Goal: Task Accomplishment & Management: Manage account settings

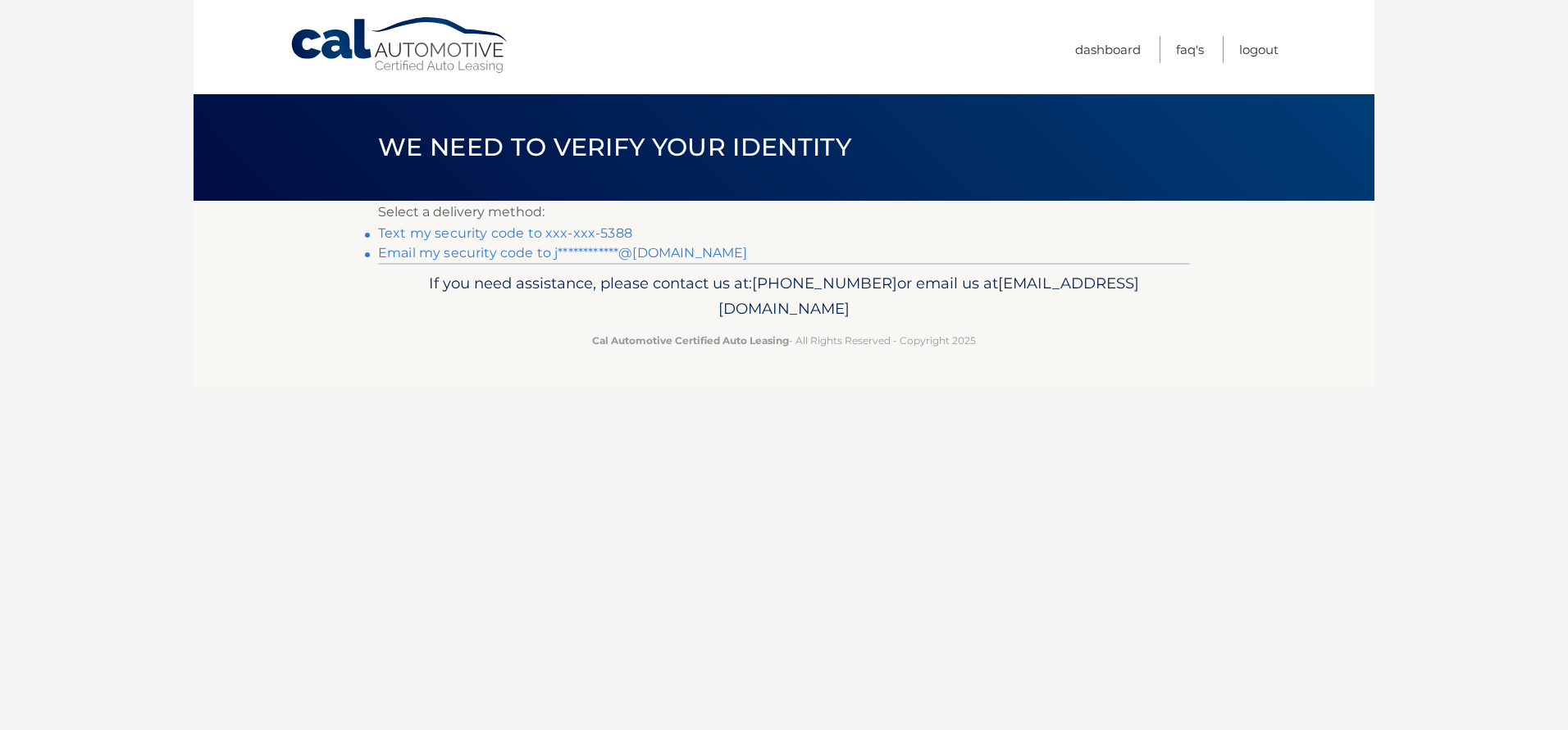
click at [529, 232] on link "Text my security code to xxx-xxx-5388" at bounding box center [504, 232] width 254 height 15
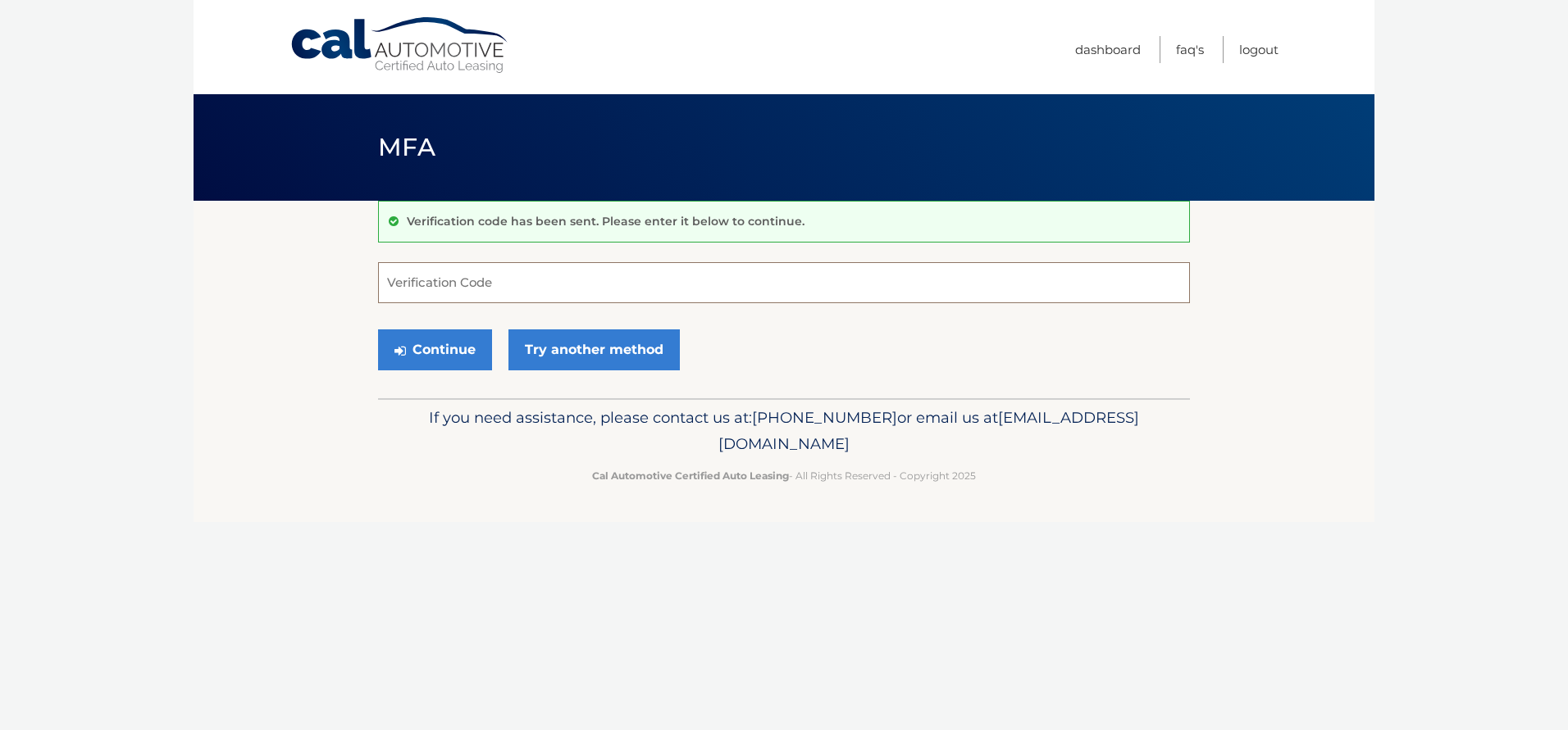
click at [467, 282] on input "Verification Code" at bounding box center [784, 283] width 812 height 41
type input "309983"
click at [443, 348] on button "Continue" at bounding box center [435, 350] width 114 height 41
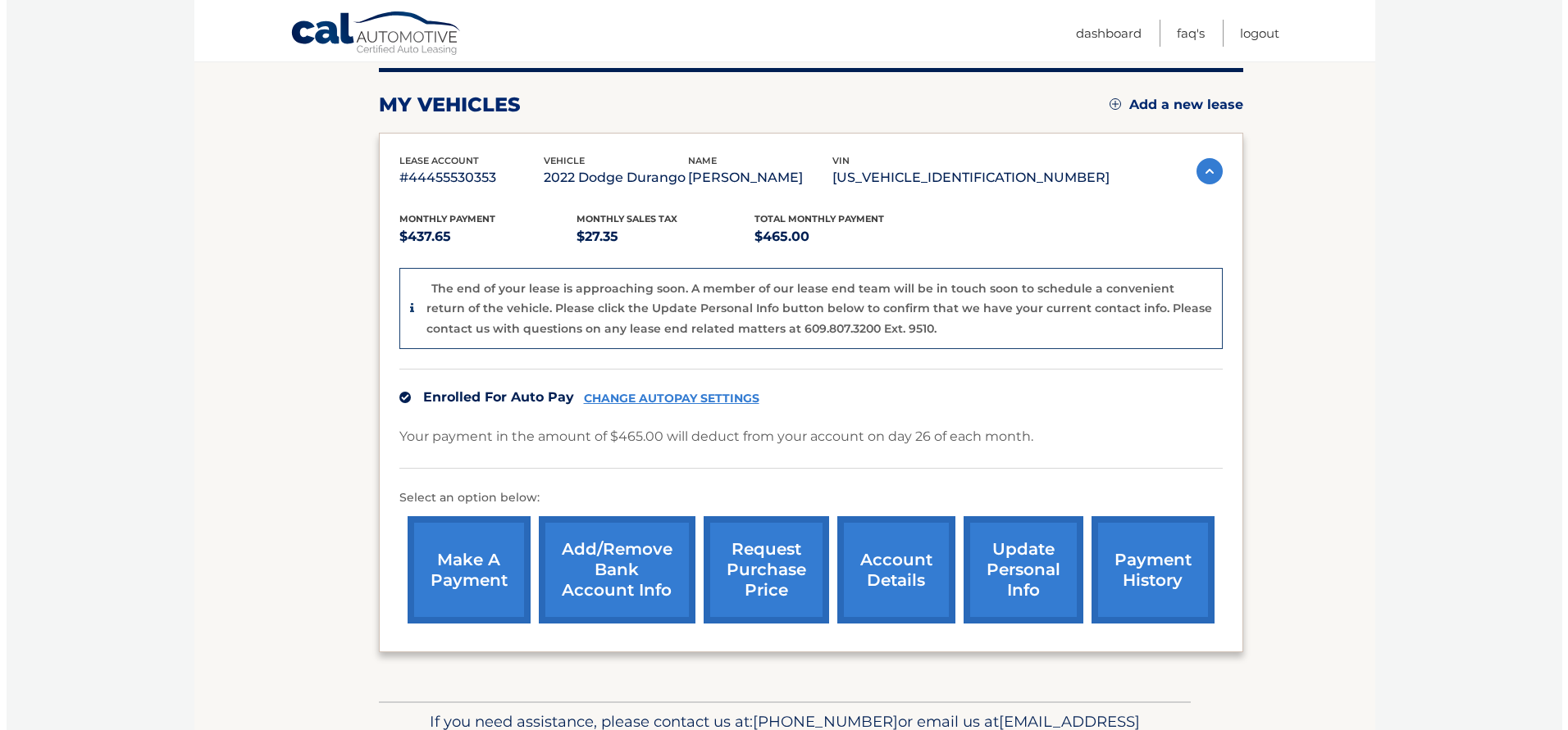
scroll to position [303, 0]
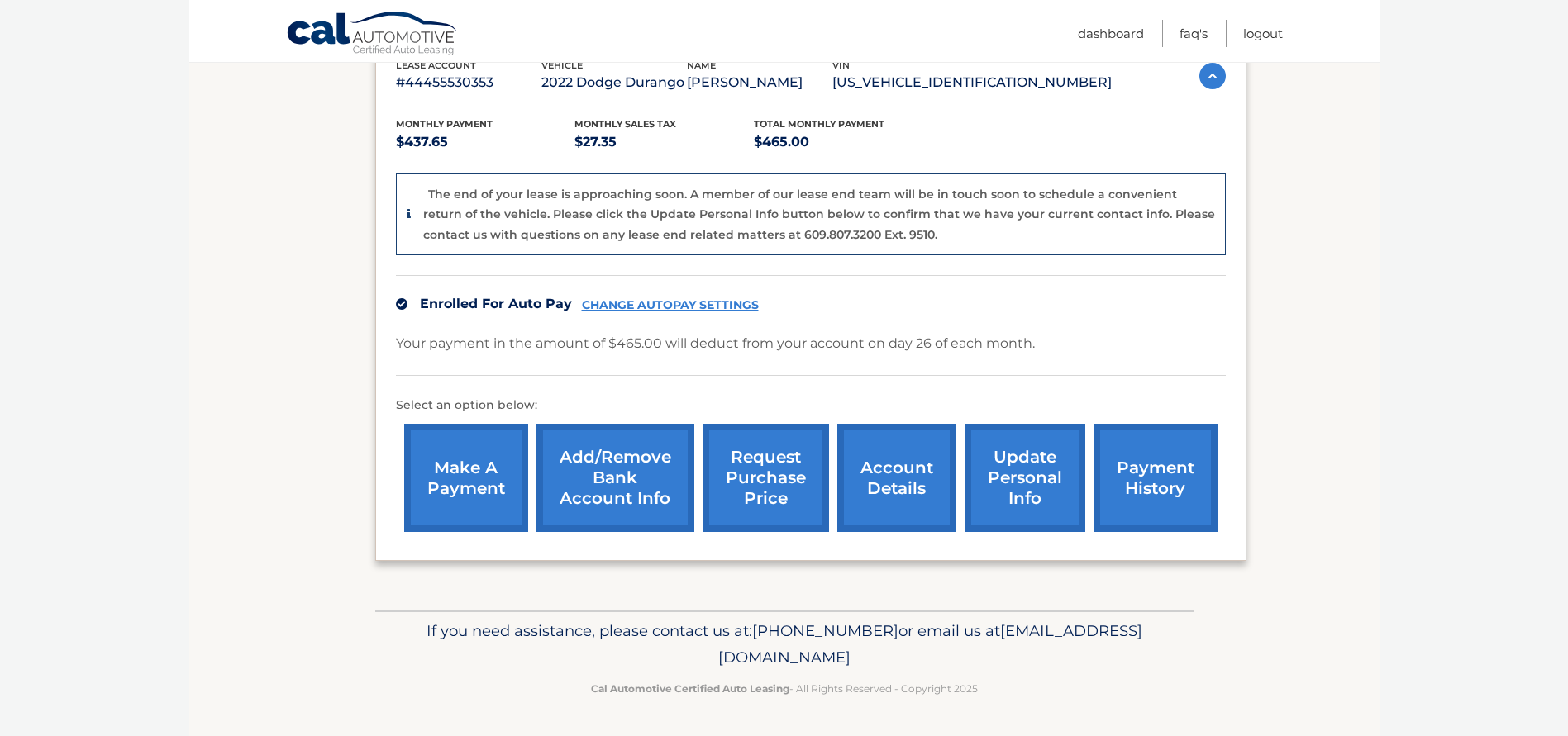
click at [793, 480] on link "request purchase price" at bounding box center [766, 478] width 127 height 109
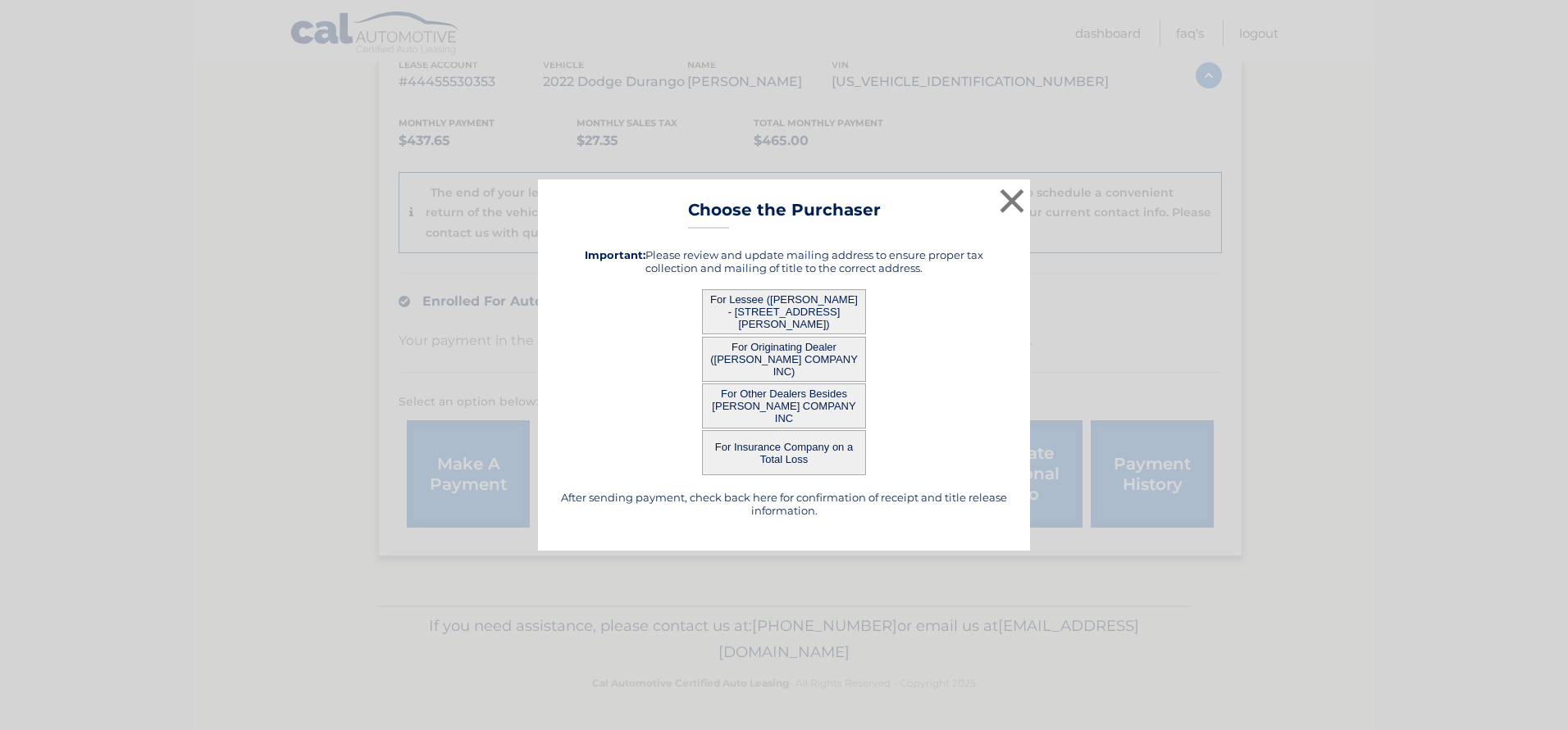
click at [768, 307] on button "For Lessee ([PERSON_NAME] - [STREET_ADDRESS][PERSON_NAME])" at bounding box center [784, 312] width 164 height 45
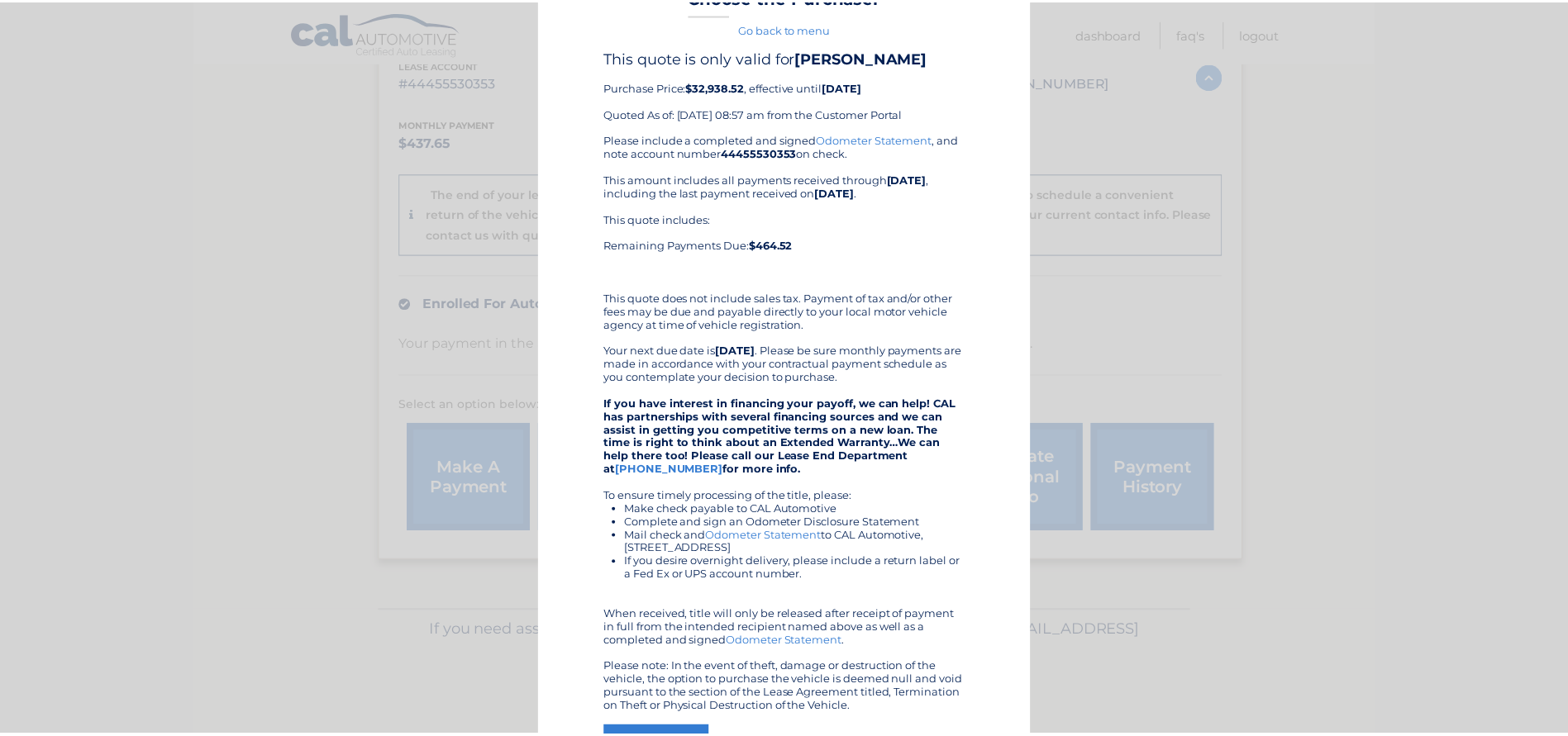
scroll to position [0, 0]
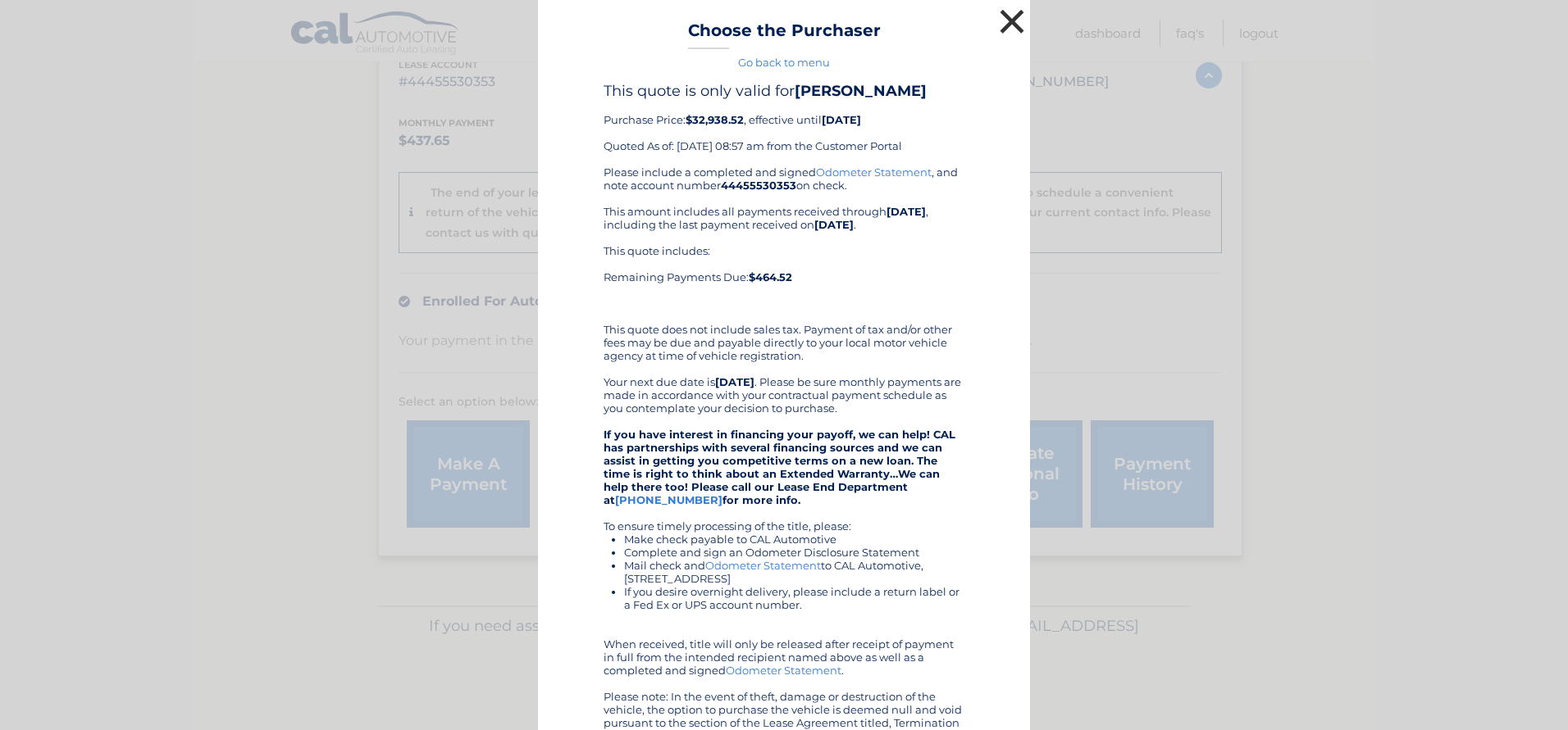
click at [1006, 23] on button "×" at bounding box center [1011, 21] width 33 height 33
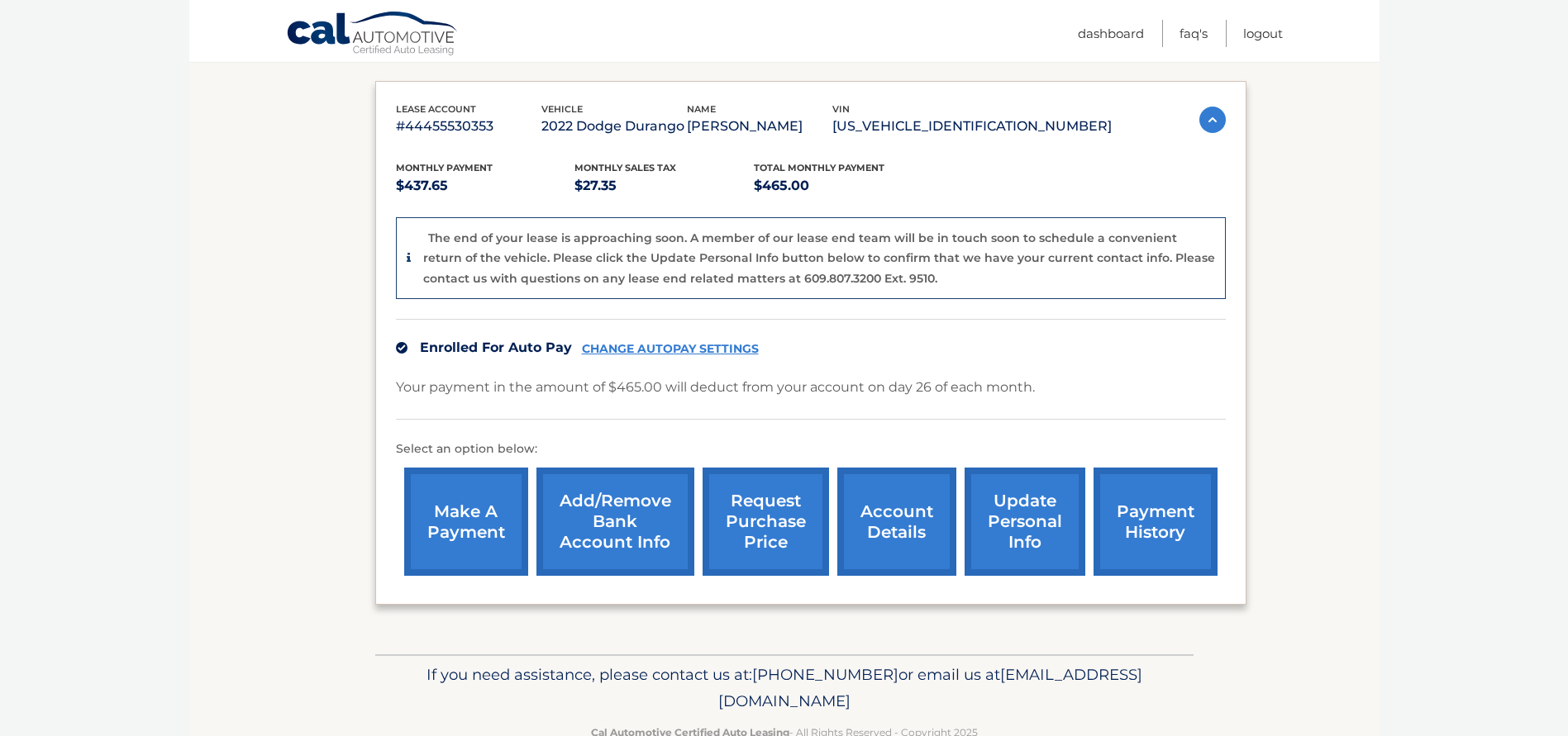
scroll to position [223, 0]
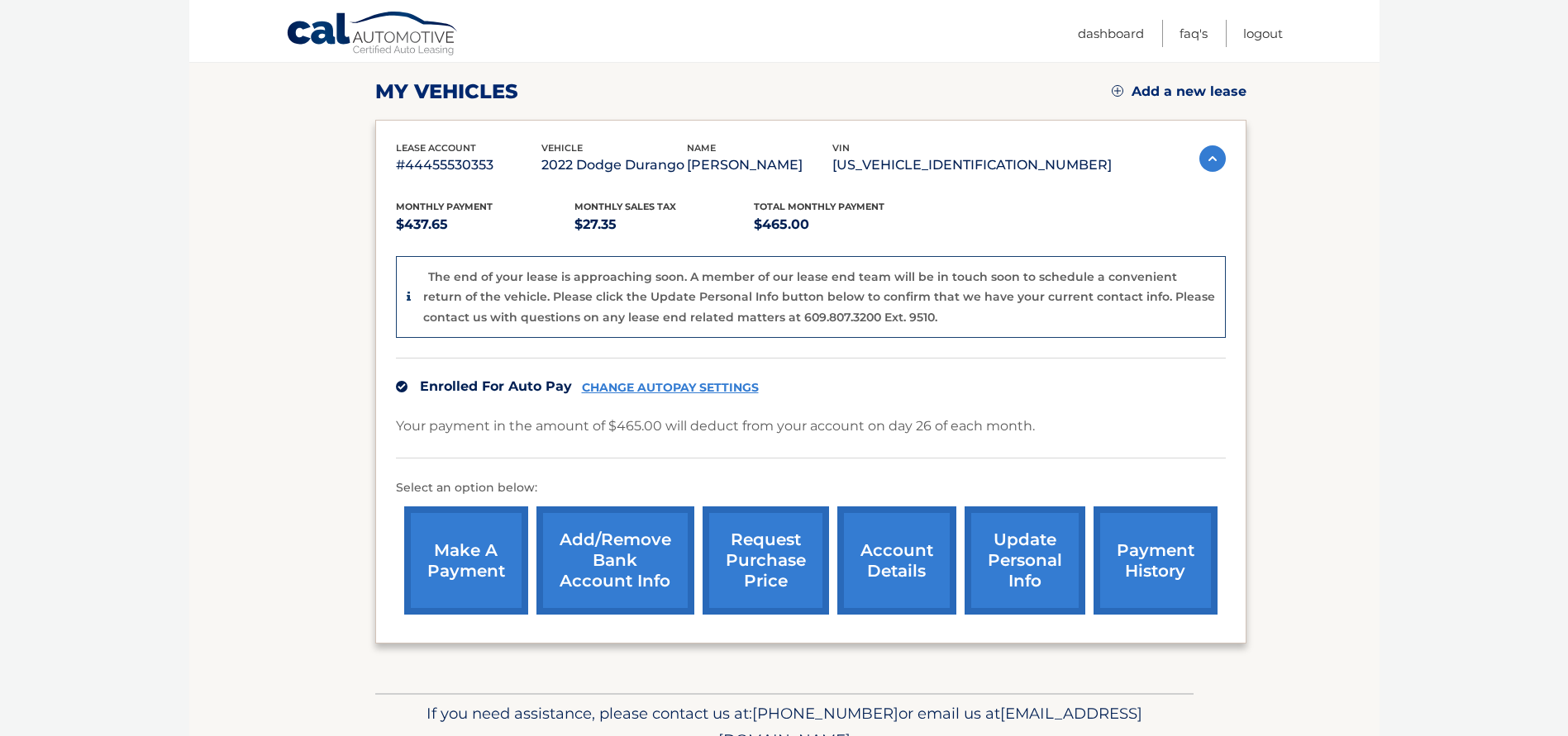
click at [867, 555] on link "account details" at bounding box center [897, 560] width 119 height 109
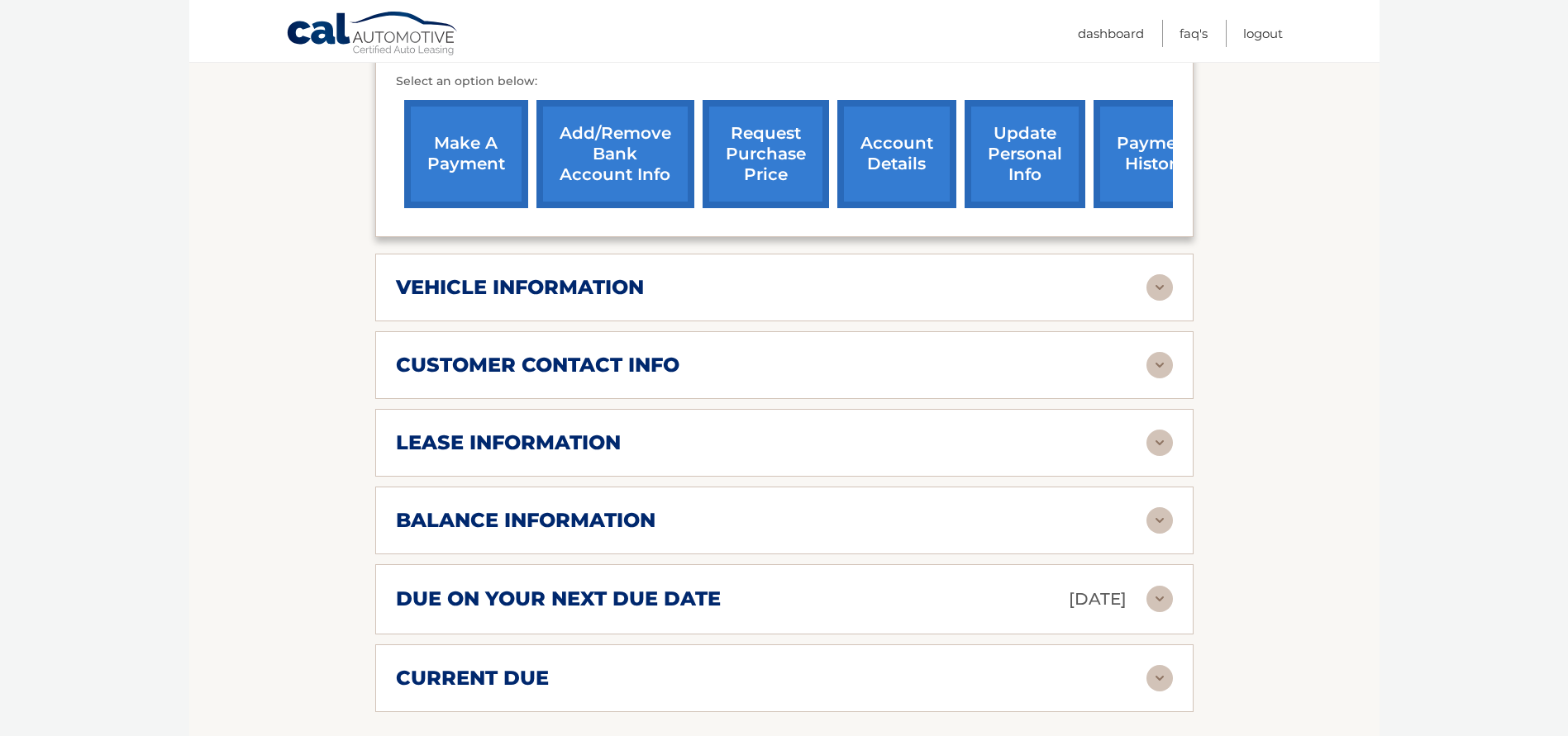
scroll to position [662, 0]
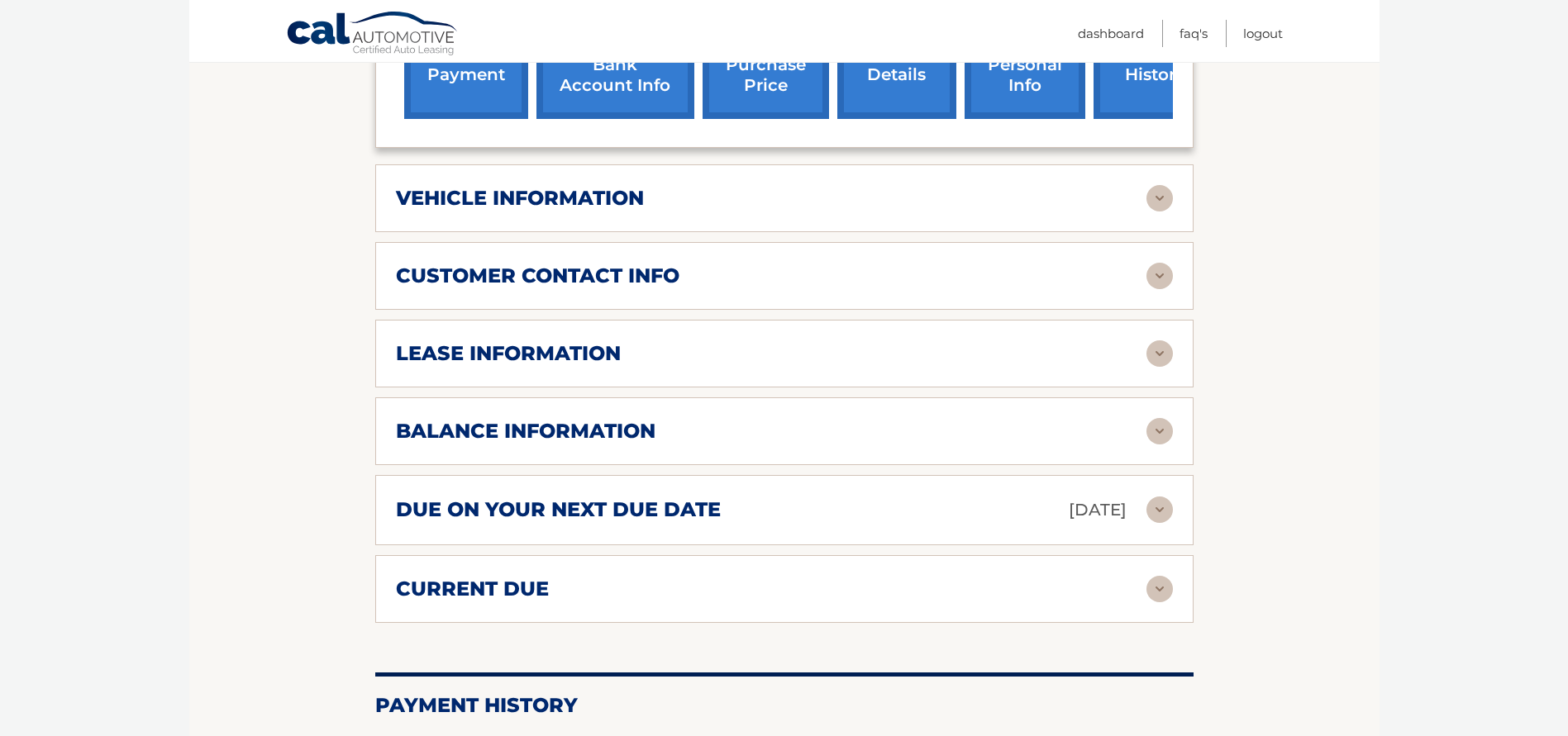
click at [1163, 418] on img at bounding box center [1159, 431] width 26 height 26
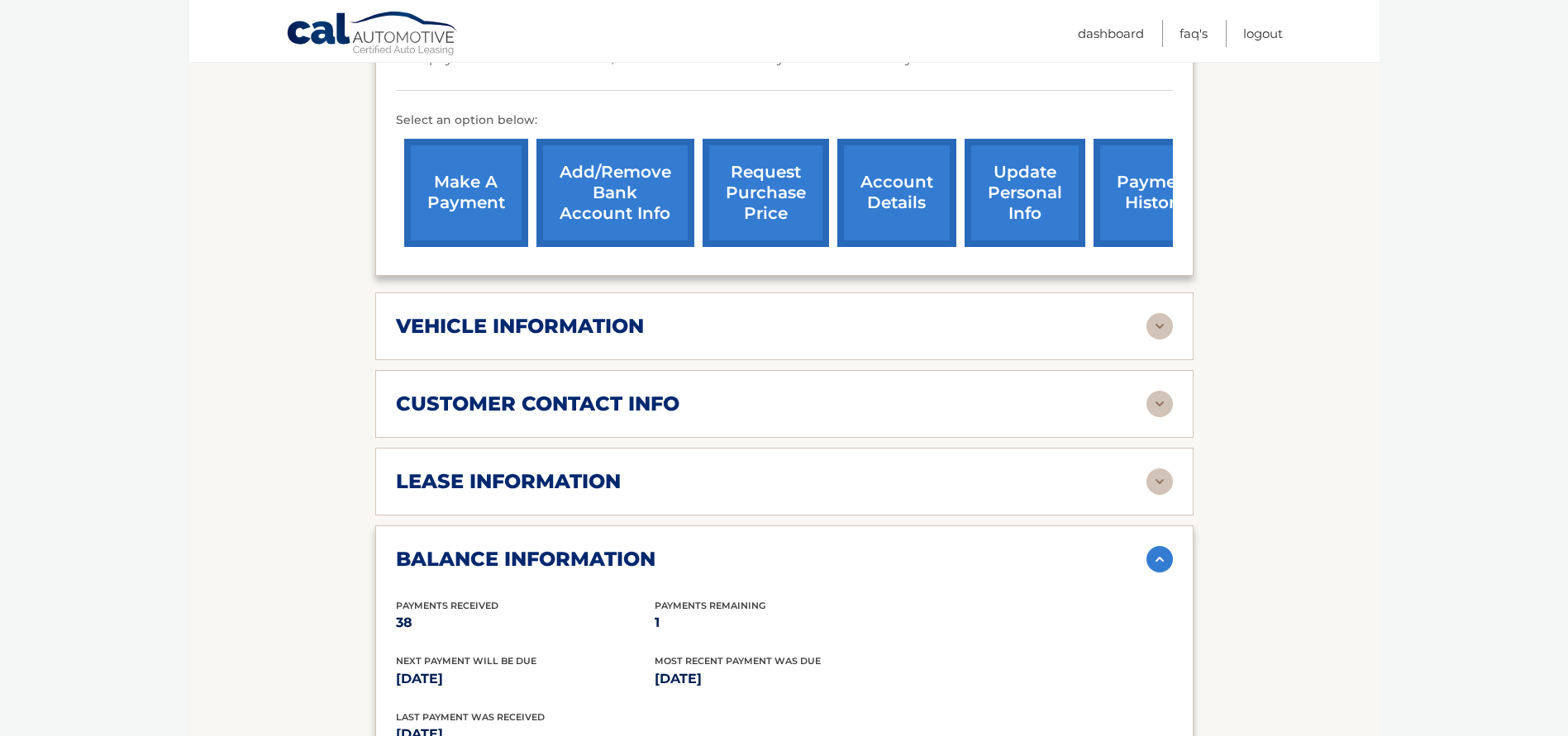
scroll to position [495, 0]
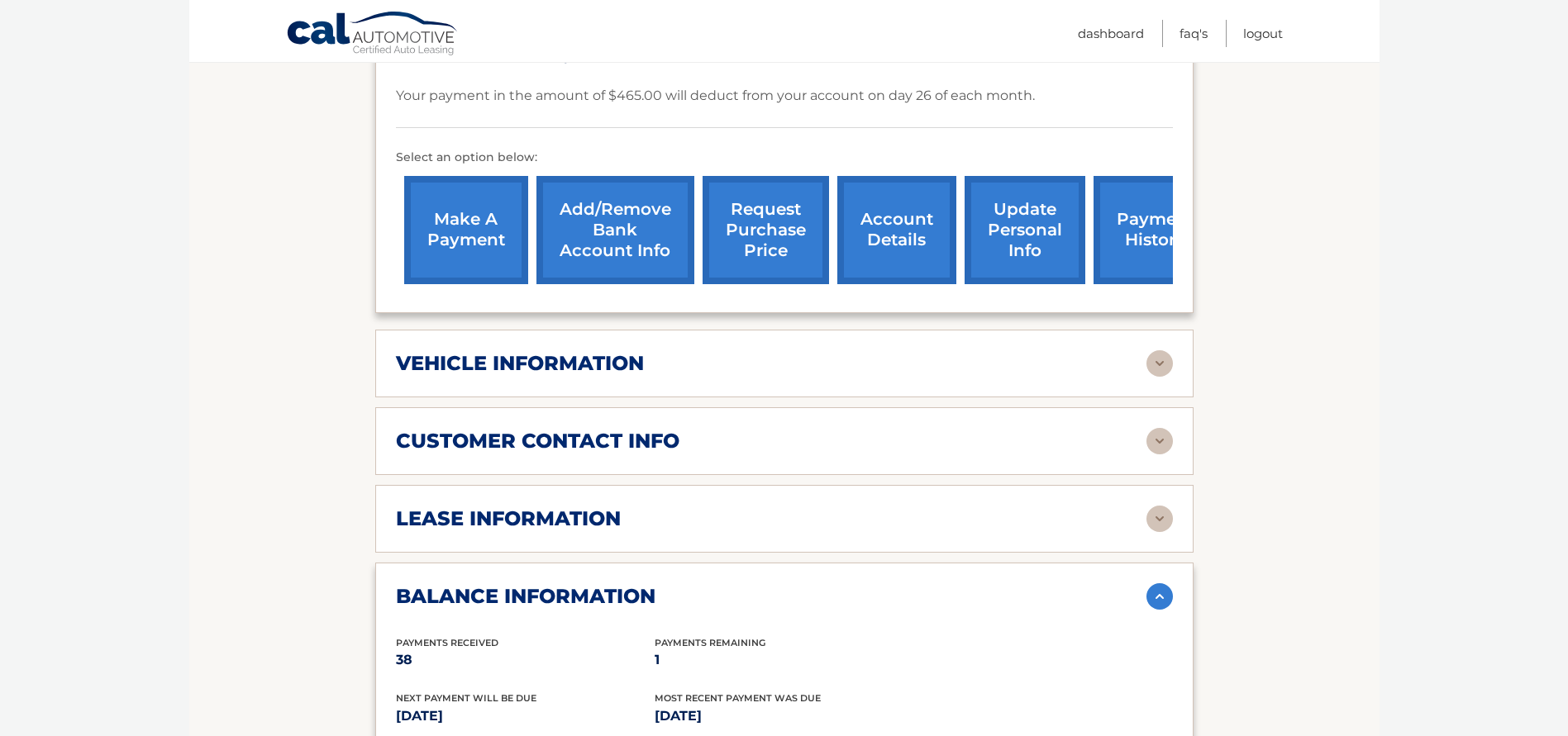
click at [1151, 506] on img at bounding box center [1159, 519] width 26 height 26
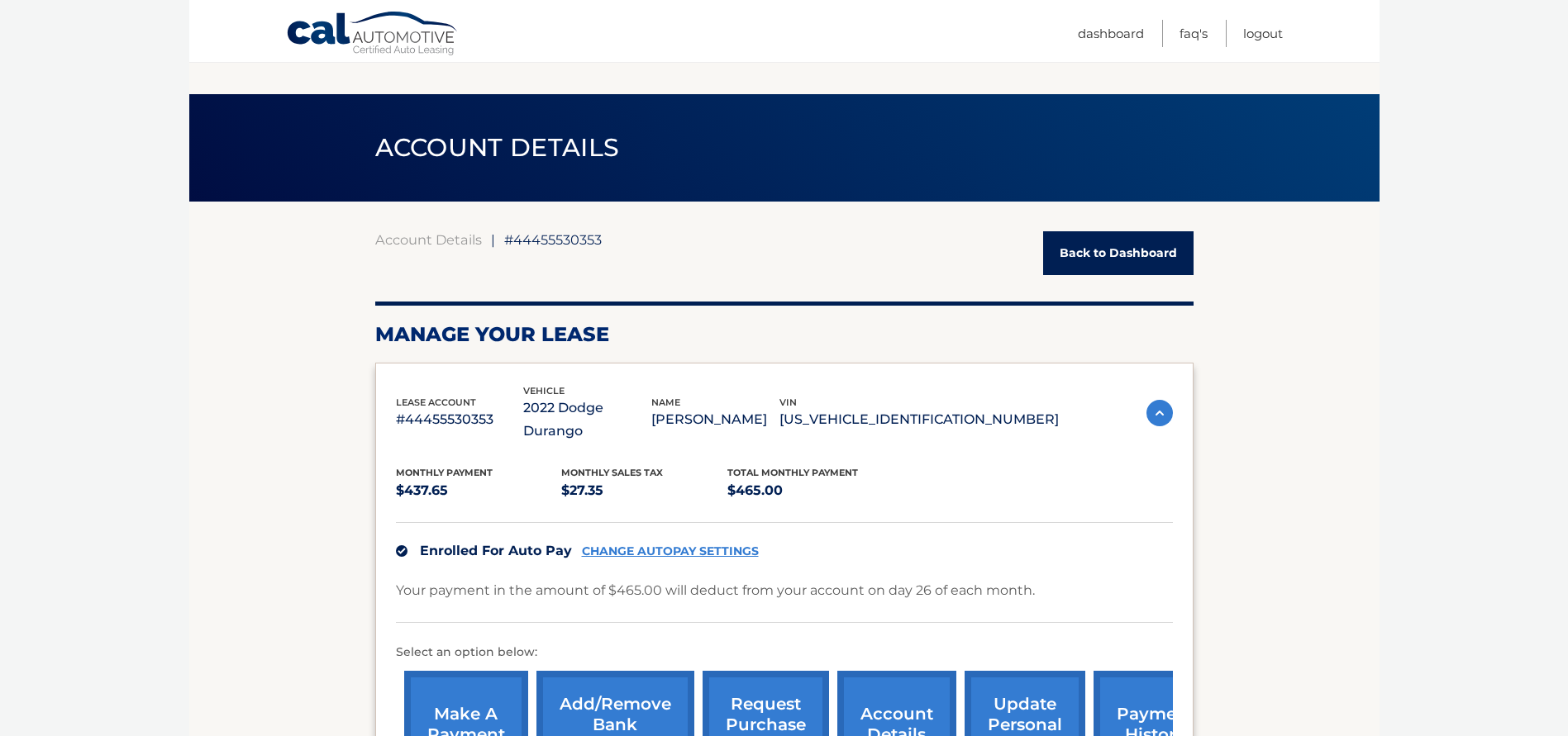
scroll to position [0, 0]
